Goal: Find specific page/section: Find specific page/section

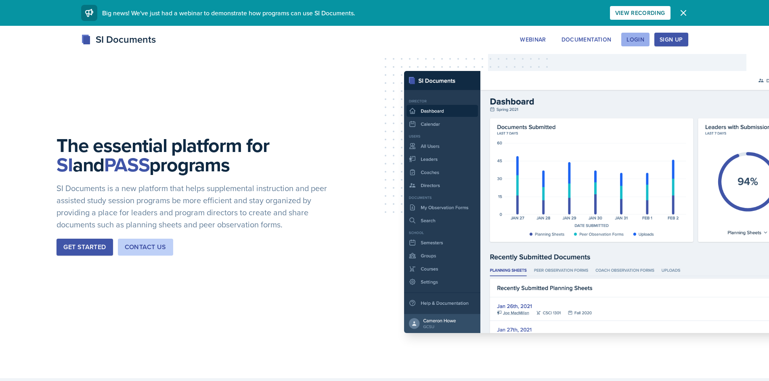
click at [640, 41] on div "Login" at bounding box center [635, 39] width 18 height 6
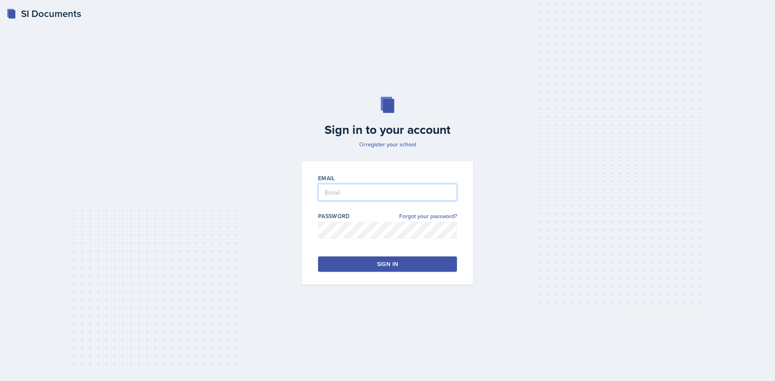
click at [390, 191] on input "email" at bounding box center [387, 192] width 139 height 17
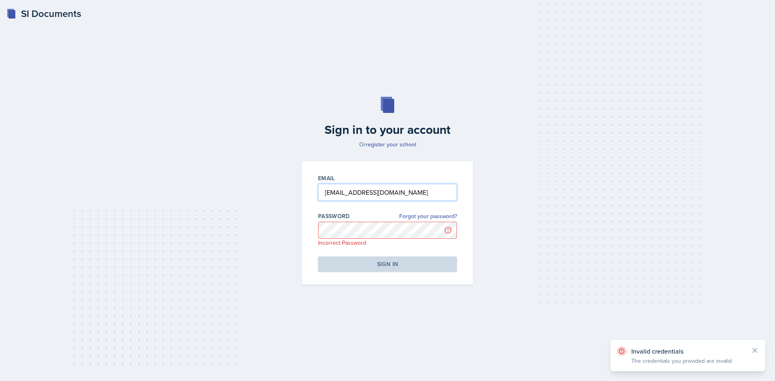
drag, startPoint x: 422, startPoint y: 195, endPoint x: 280, endPoint y: 210, distance: 142.4
click at [280, 210] on div "Sign in to your account Or register your school Email [EMAIL_ADDRESS][DOMAIN_NA…" at bounding box center [387, 191] width 749 height 240
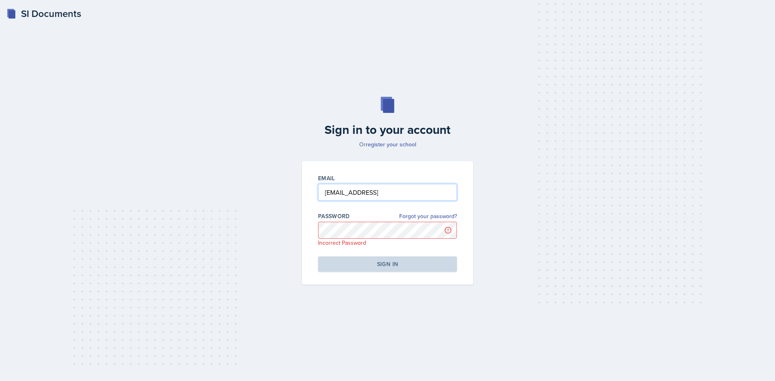
click at [364, 196] on input "[EMAIL_ADDRESS]" at bounding box center [387, 192] width 139 height 17
click at [364, 197] on input "[EMAIL_ADDRESS]" at bounding box center [387, 192] width 139 height 17
click at [364, 202] on div "Email [EMAIL_ADDRESS]" at bounding box center [387, 191] width 139 height 35
type input "[EMAIL_ADDRESS][DOMAIN_NAME]"
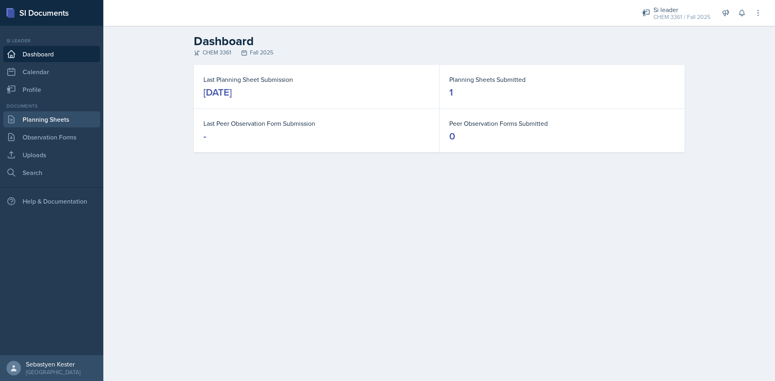
click at [45, 127] on link "Planning Sheets" at bounding box center [51, 119] width 97 height 16
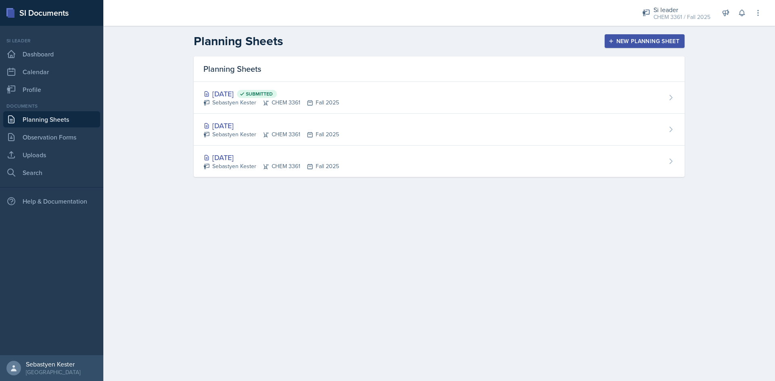
click at [227, 128] on div "[DATE]" at bounding box center [271, 125] width 136 height 11
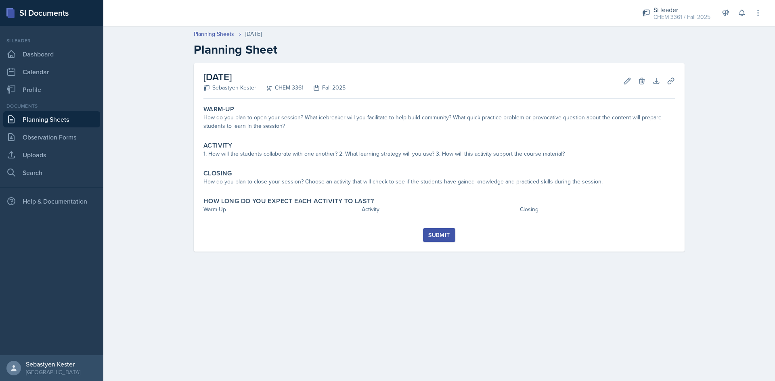
click at [31, 119] on link "Planning Sheets" at bounding box center [51, 119] width 97 height 16
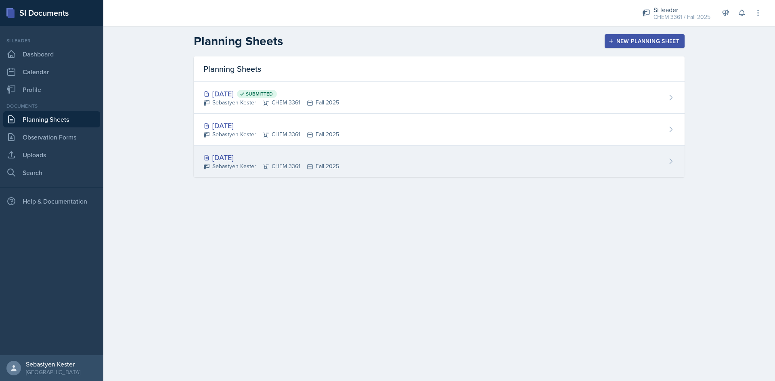
click at [241, 157] on div "[DATE]" at bounding box center [271, 157] width 136 height 11
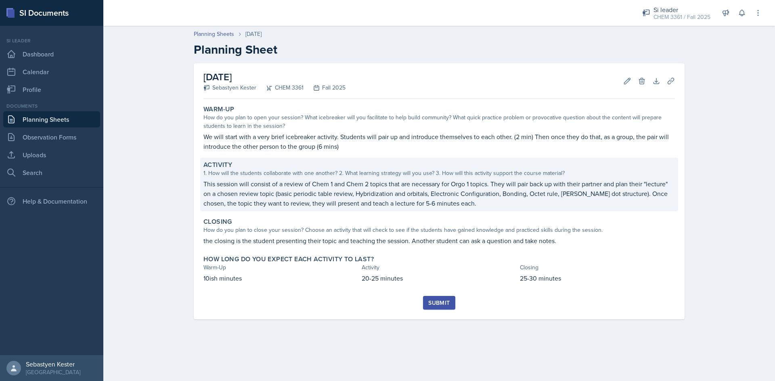
drag, startPoint x: 217, startPoint y: 196, endPoint x: 209, endPoint y: 203, distance: 10.3
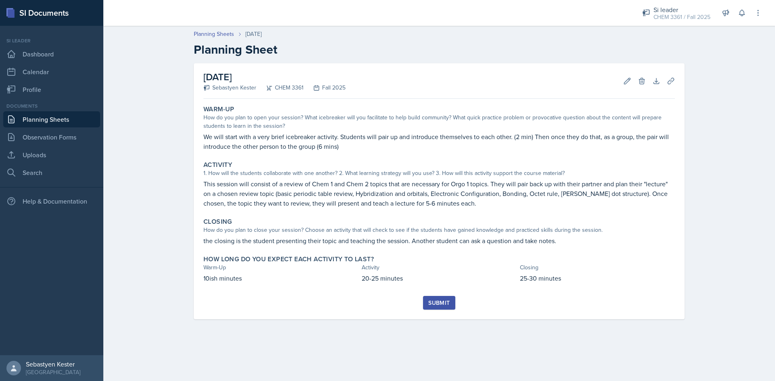
drag, startPoint x: 209, startPoint y: 203, endPoint x: 137, endPoint y: 163, distance: 82.5
click at [135, 164] on div "Planning Sheets [DATE] Planning Sheet [DATE] Sebastyen Kester CHEM 3361 Fall 20…" at bounding box center [439, 180] width 672 height 317
